Goal: Task Accomplishment & Management: Manage account settings

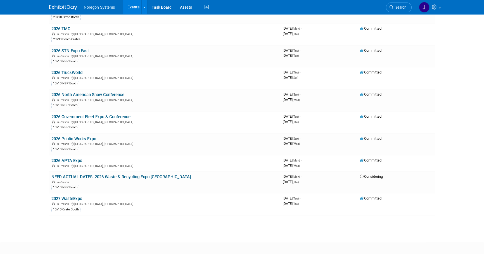
scroll to position [537, 0]
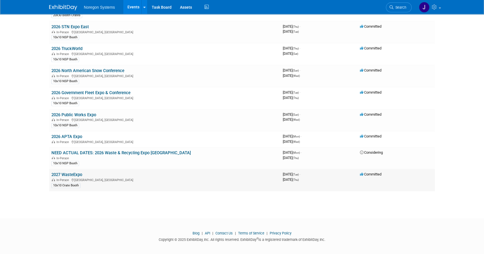
click at [78, 172] on link "2027 WasteExpo" at bounding box center [66, 174] width 31 height 5
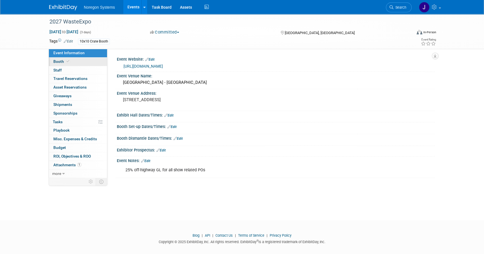
click at [80, 59] on link "Booth" at bounding box center [78, 62] width 58 height 8
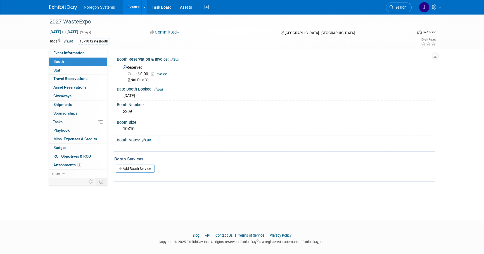
click at [178, 59] on link "Edit" at bounding box center [174, 60] width 9 height 4
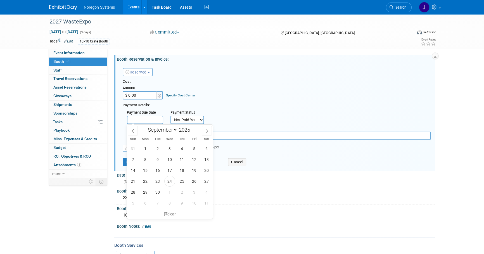
click at [146, 118] on input "text" at bounding box center [145, 120] width 36 height 8
click at [190, 118] on select "Not Paid Yet Partially Paid Paid in Full" at bounding box center [187, 120] width 34 height 8
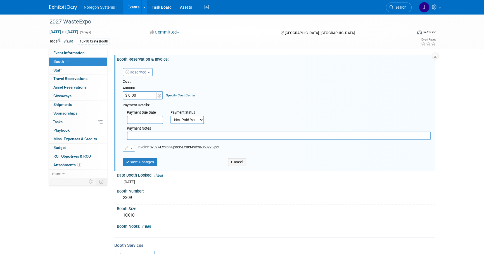
click at [190, 118] on select "Not Paid Yet Partially Paid Paid in Full" at bounding box center [187, 120] width 34 height 8
drag, startPoint x: 190, startPoint y: 118, endPoint x: 191, endPoint y: 125, distance: 6.6
click at [190, 118] on select "Not Paid Yet Partially Paid Paid in Full" at bounding box center [187, 120] width 34 height 8
click at [170, 116] on select "Not Paid Yet Partially Paid Paid in Full" at bounding box center [187, 120] width 34 height 8
click at [164, 134] on input "text" at bounding box center [278, 135] width 303 height 8
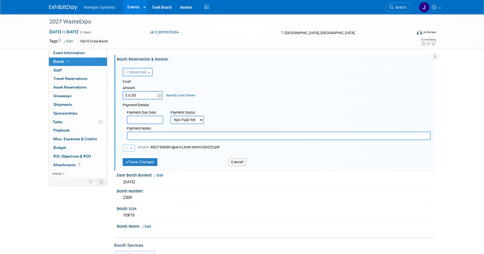
paste input "PO00046635"
click at [128, 134] on input "PO00046635" at bounding box center [278, 135] width 303 height 8
click at [178, 133] on input "1st PO00046635" at bounding box center [278, 135] width 303 height 8
type input "1st PO00046635 -"
click at [257, 105] on div "Payment Details:" at bounding box center [277, 104] width 308 height 7
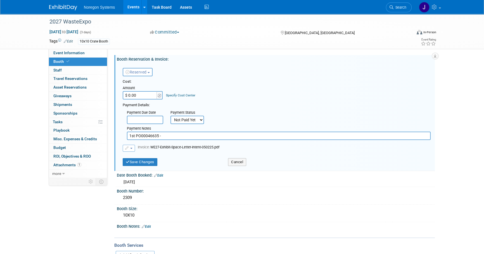
click at [150, 119] on input "text" at bounding box center [145, 120] width 36 height 8
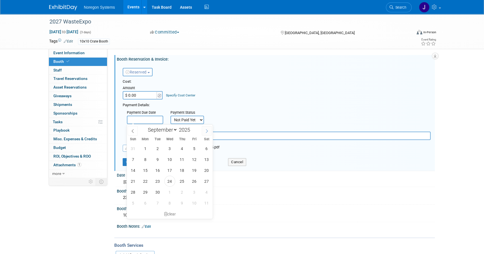
click at [207, 131] on icon at bounding box center [207, 131] width 4 height 4
select select "11"
click at [207, 131] on icon at bounding box center [207, 131] width 4 height 4
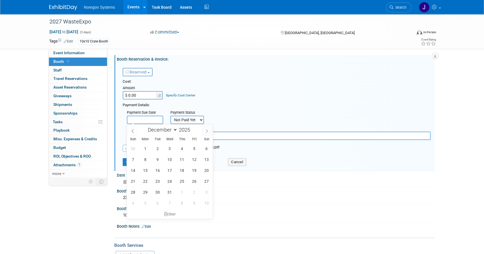
type input "2026"
click at [207, 131] on icon at bounding box center [207, 131] width 4 height 4
click at [136, 131] on span at bounding box center [133, 130] width 10 height 9
click at [135, 130] on span at bounding box center [133, 130] width 10 height 9
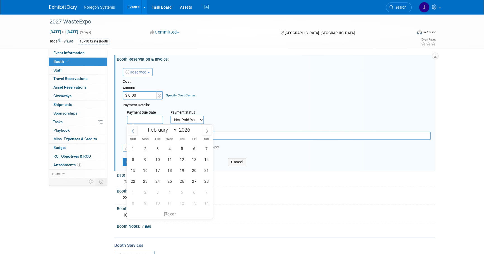
select select "0"
click at [135, 130] on span at bounding box center [133, 130] width 10 height 9
type input "2025"
select select "11"
click at [192, 126] on span at bounding box center [192, 127] width 4 height 3
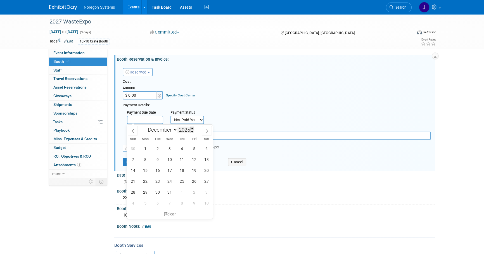
type input "2026"
click at [156, 149] on span "1" at bounding box center [157, 148] width 11 height 11
type input "[DATE]"
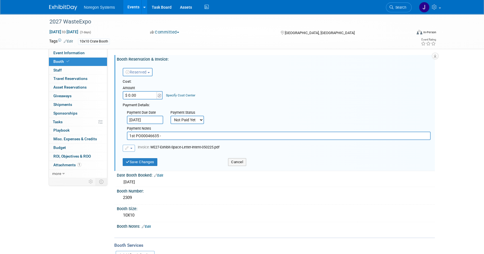
click at [243, 78] on div "Reserved Need to Reserve Reserved No Reservation Required Ideally by:" at bounding box center [276, 71] width 316 height 16
click at [147, 97] on input "$ 0.00" at bounding box center [140, 95] width 35 height 8
type input "$ 53.00"
click at [130, 149] on button "button" at bounding box center [129, 148] width 12 height 7
click at [142, 164] on link "Remove attachment" at bounding box center [151, 165] width 56 height 8
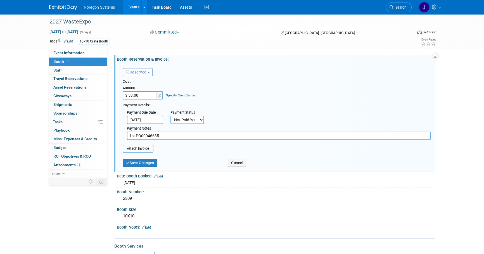
type input "C:\fakepath\Global Event Insertion Order - DocuSign - Waste Expo_Noregon System…"
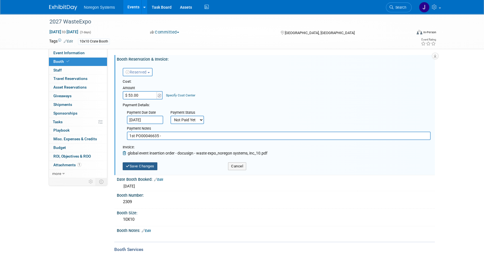
click at [149, 166] on button "Save Changes" at bounding box center [140, 166] width 35 height 8
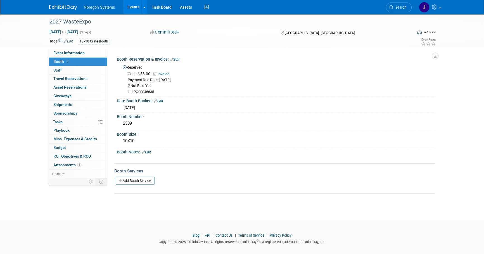
click at [179, 59] on link "Edit" at bounding box center [174, 60] width 9 height 4
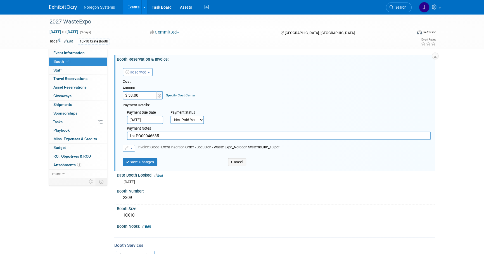
click at [139, 94] on input "$ 53.00" at bounding box center [140, 95] width 35 height 8
type input "$ 5,325.00"
click at [221, 99] on div "Cost: Amount $ 5,325.00 Specify Cost Center Cost Center -- Not Specified --" at bounding box center [277, 89] width 308 height 20
click at [152, 164] on button "Save Changes" at bounding box center [140, 162] width 35 height 8
